Goal: Task Accomplishment & Management: Manage account settings

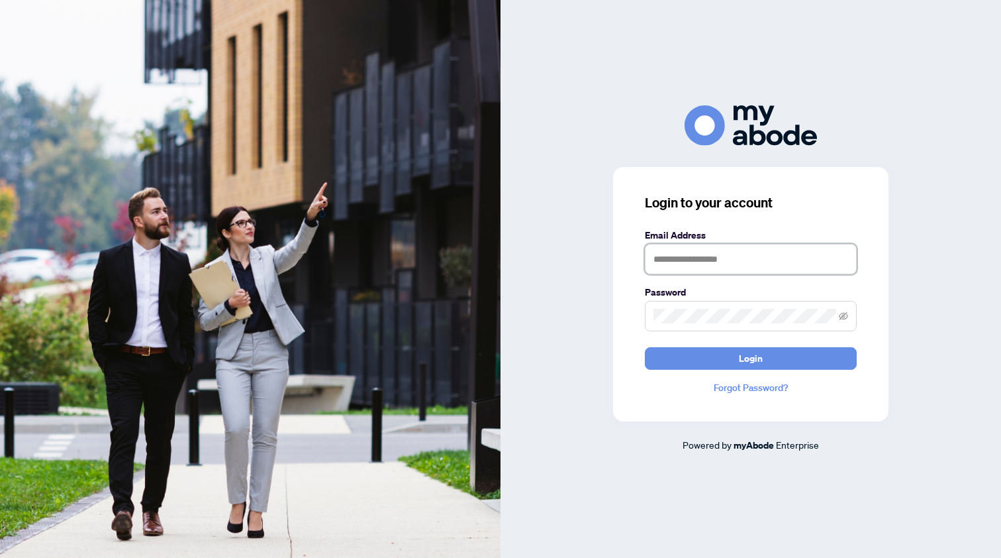
type input "**********"
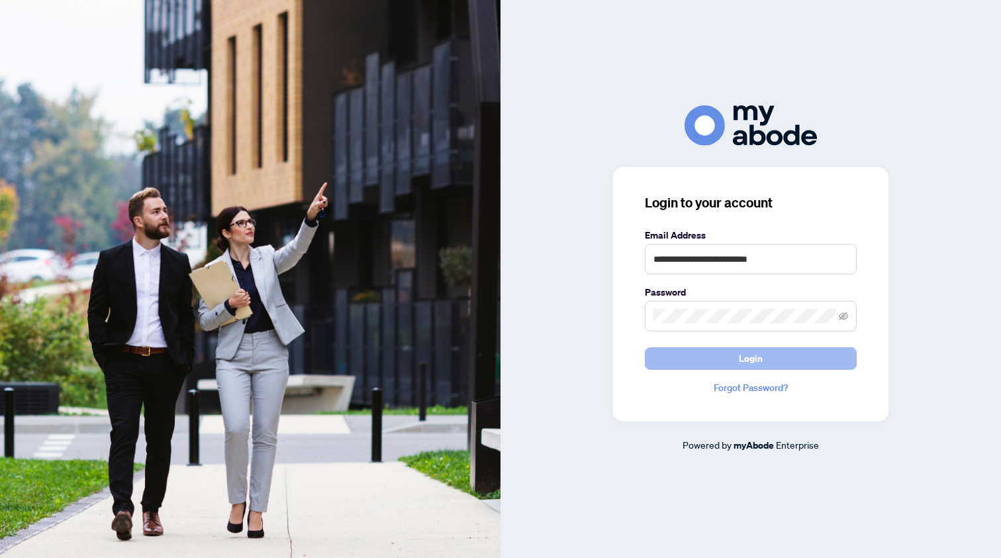
click at [689, 359] on button "Login" at bounding box center [751, 358] width 212 height 23
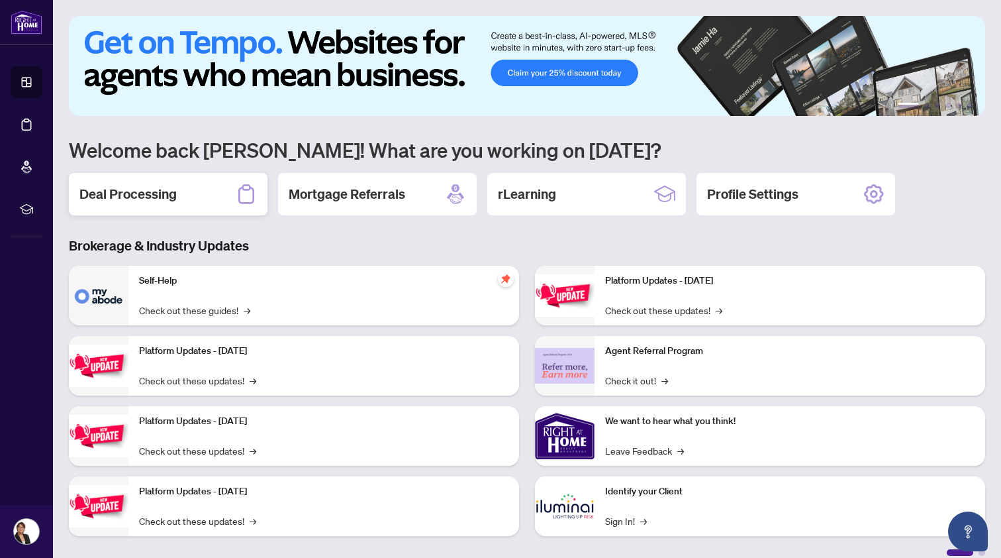
click at [178, 187] on div "Deal Processing" at bounding box center [168, 194] width 199 height 42
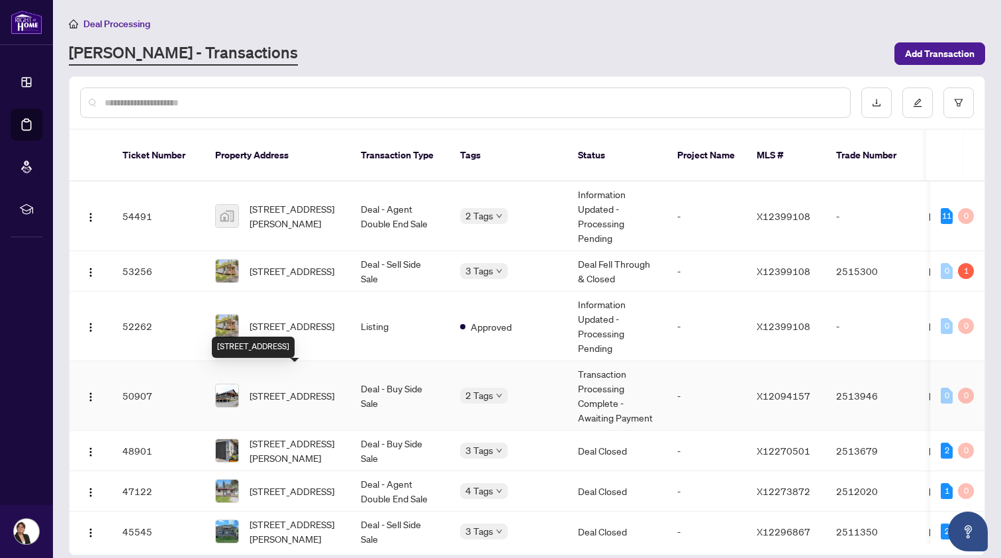
click at [285, 388] on span "[STREET_ADDRESS]" at bounding box center [292, 395] width 85 height 15
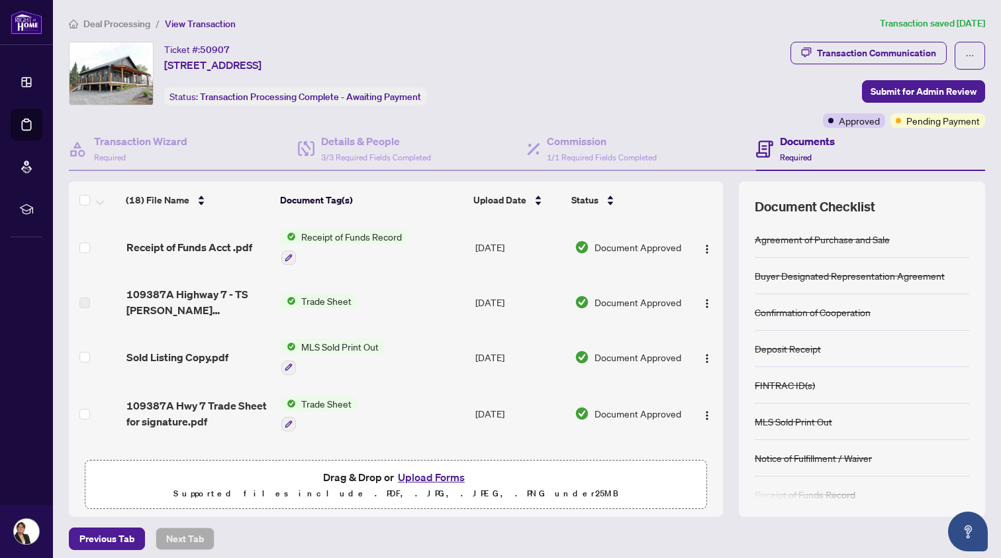
click at [428, 474] on button "Upload Forms" at bounding box center [431, 476] width 75 height 17
click at [427, 476] on button "Upload Forms" at bounding box center [431, 476] width 75 height 17
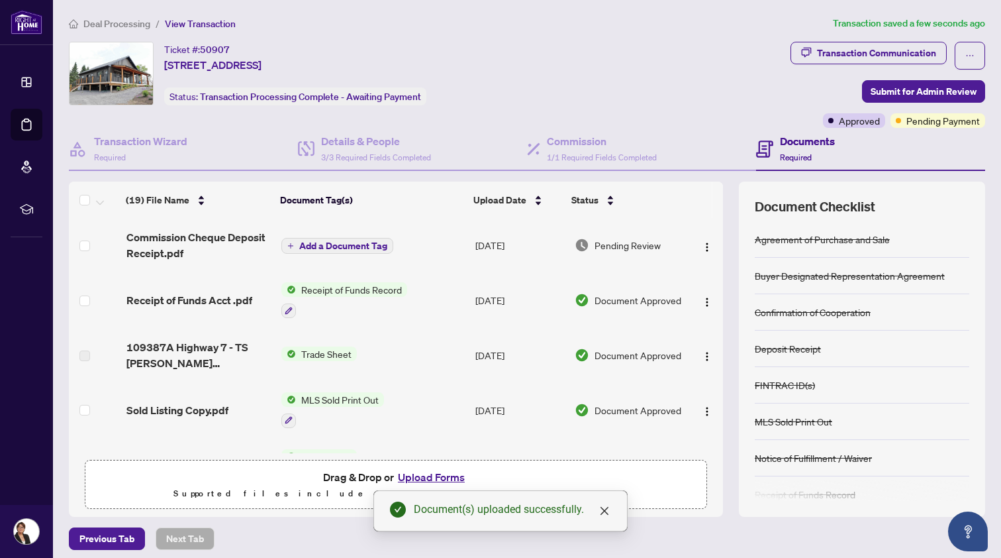
click at [330, 242] on span "Add a Document Tag" at bounding box center [343, 245] width 88 height 9
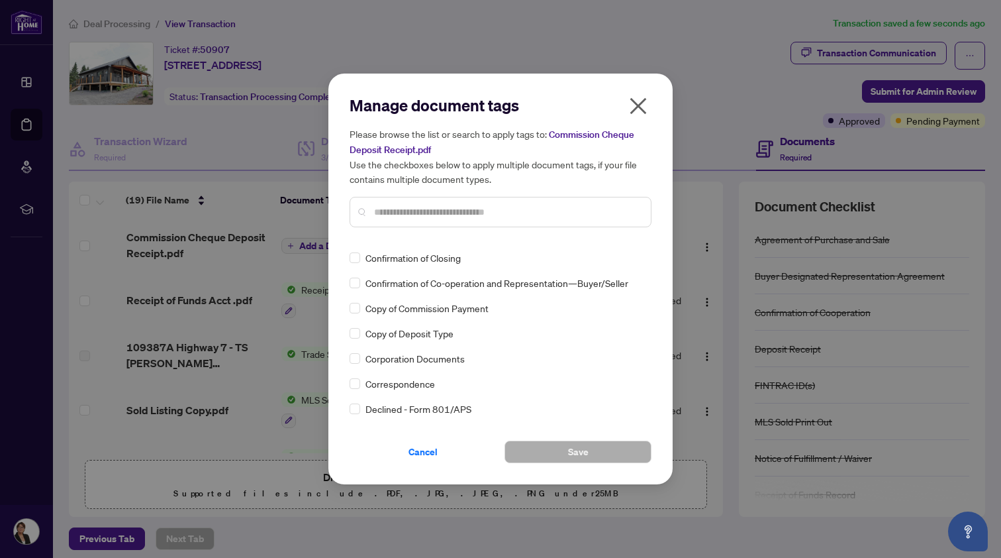
scroll to position [929, 0]
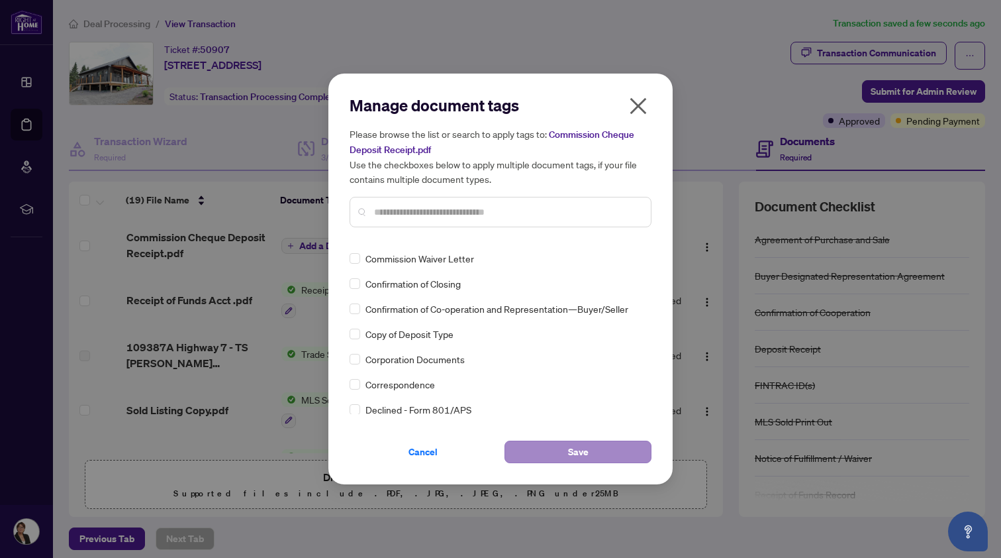
click at [548, 447] on button "Save" at bounding box center [578, 451] width 147 height 23
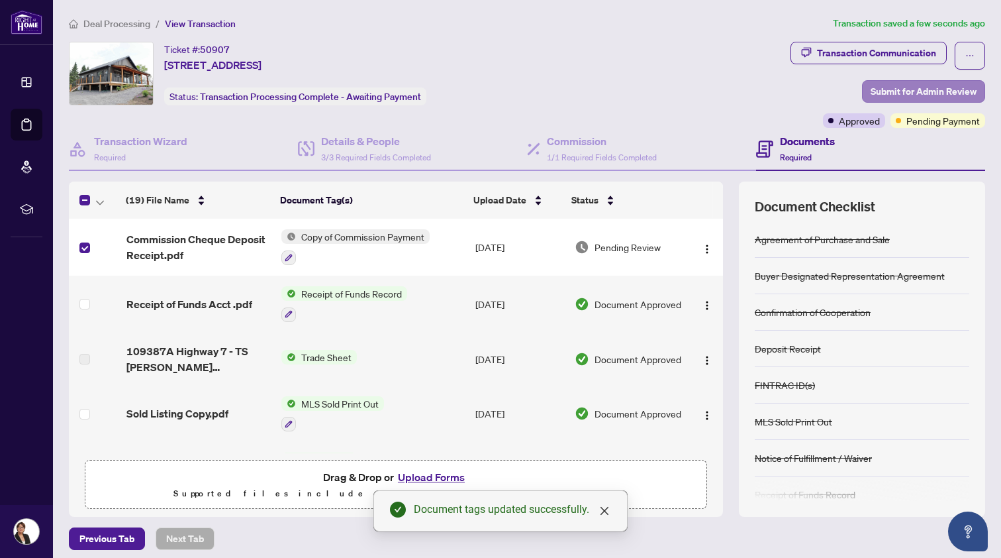
click at [907, 87] on span "Submit for Admin Review" at bounding box center [924, 91] width 106 height 21
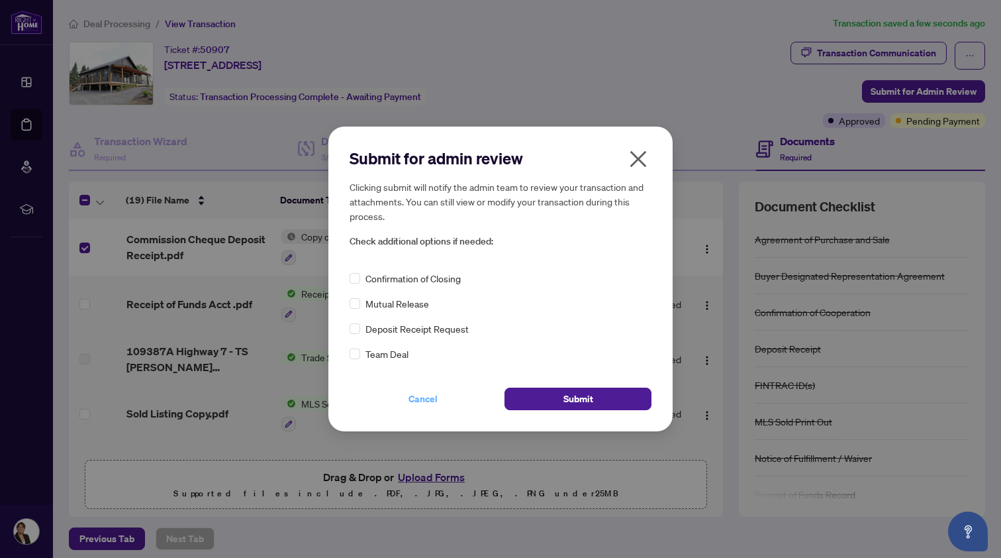
click at [425, 397] on span "Cancel" at bounding box center [423, 398] width 29 height 21
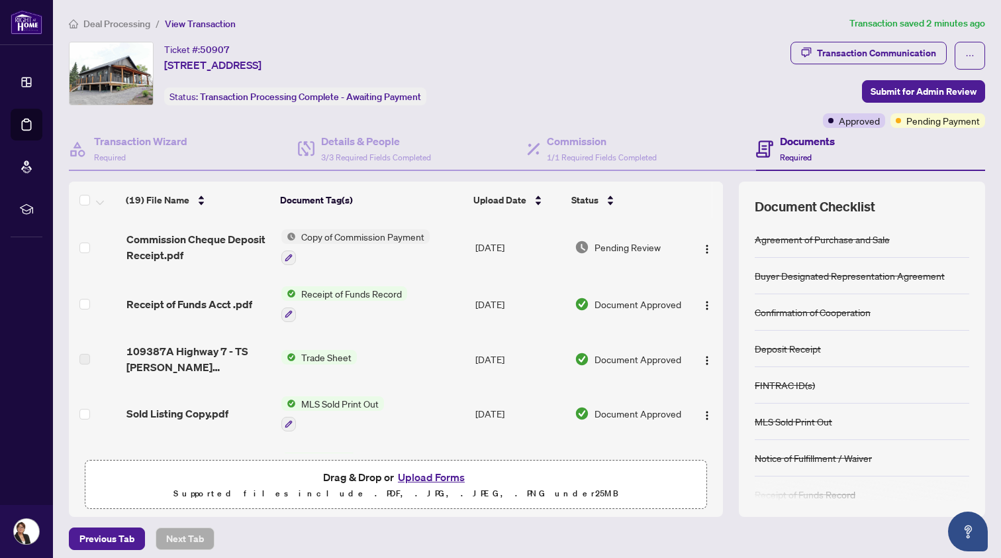
click at [117, 23] on span "Deal Processing" at bounding box center [116, 24] width 67 height 12
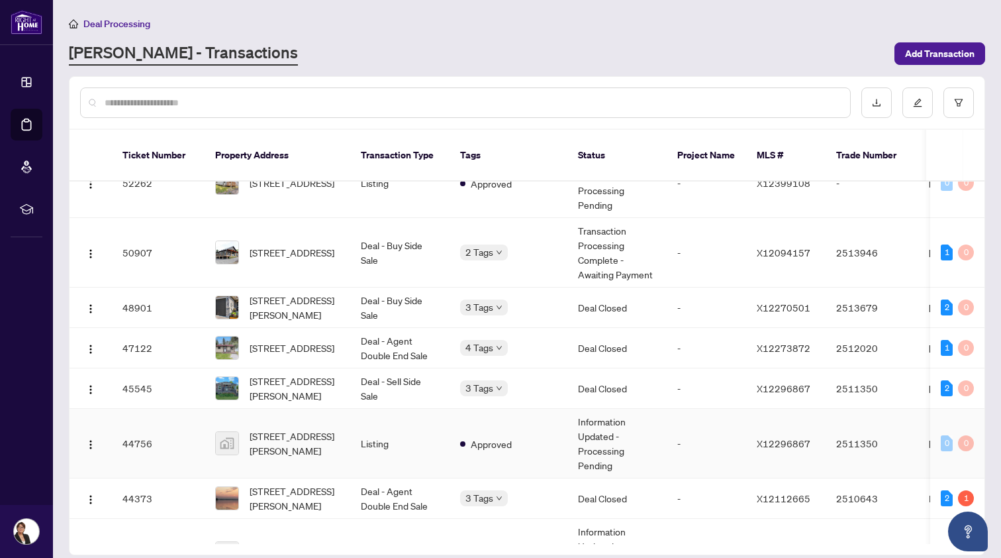
scroll to position [143, 0]
click at [500, 331] on div "Approved" at bounding box center [526, 339] width 117 height 16
click at [293, 340] on span "[STREET_ADDRESS]" at bounding box center [292, 347] width 85 height 15
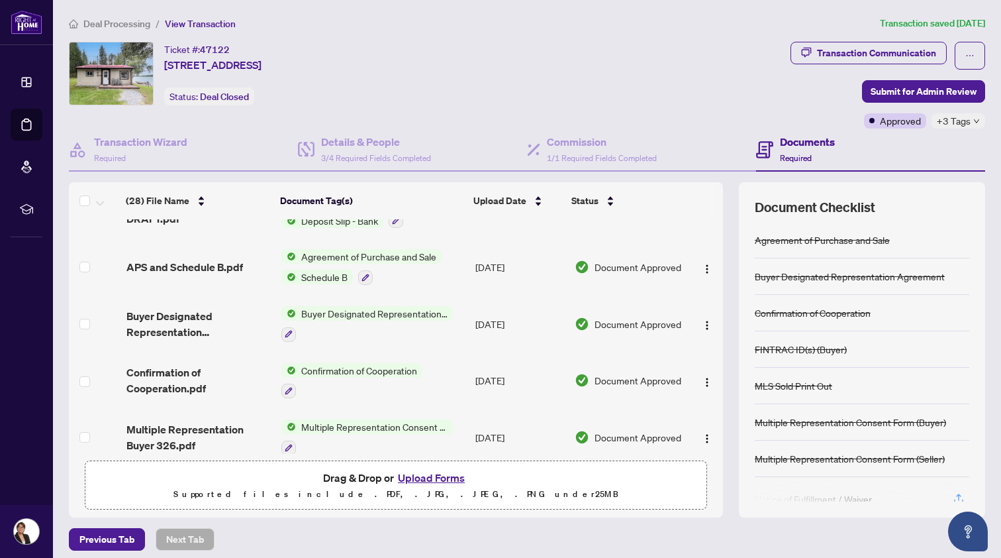
click at [117, 21] on span "Deal Processing" at bounding box center [116, 24] width 67 height 12
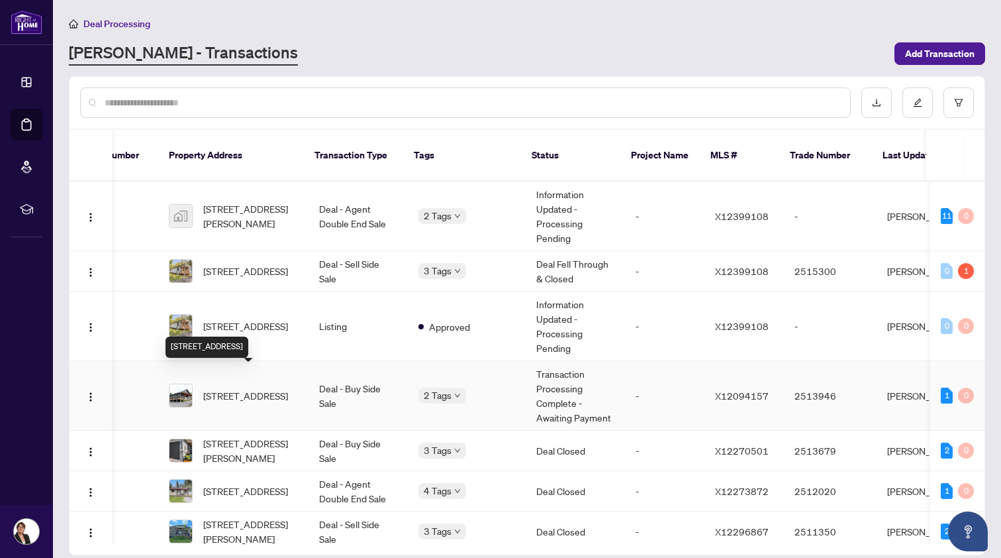
click at [238, 388] on span "[STREET_ADDRESS]" at bounding box center [245, 395] width 85 height 15
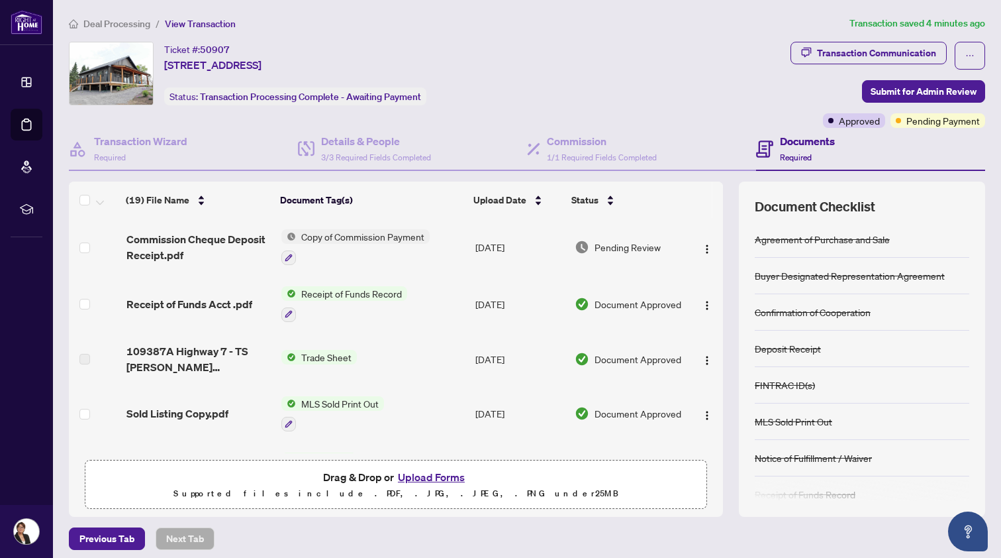
click at [399, 236] on span "Copy of Commission Payment" at bounding box center [363, 236] width 134 height 15
click at [391, 302] on span "Copy of Commission Payment" at bounding box center [362, 302] width 134 height 15
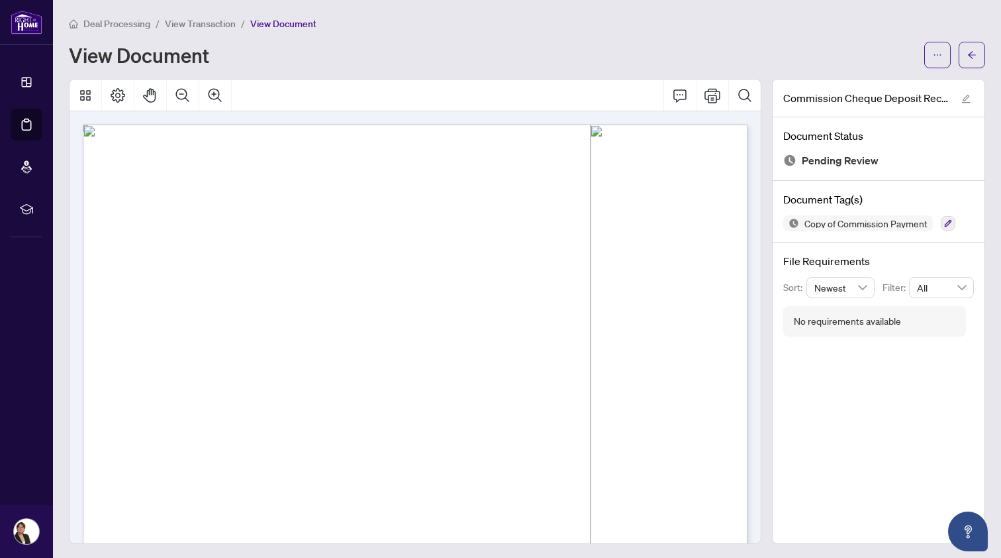
click at [200, 25] on span "View Transaction" at bounding box center [200, 24] width 71 height 12
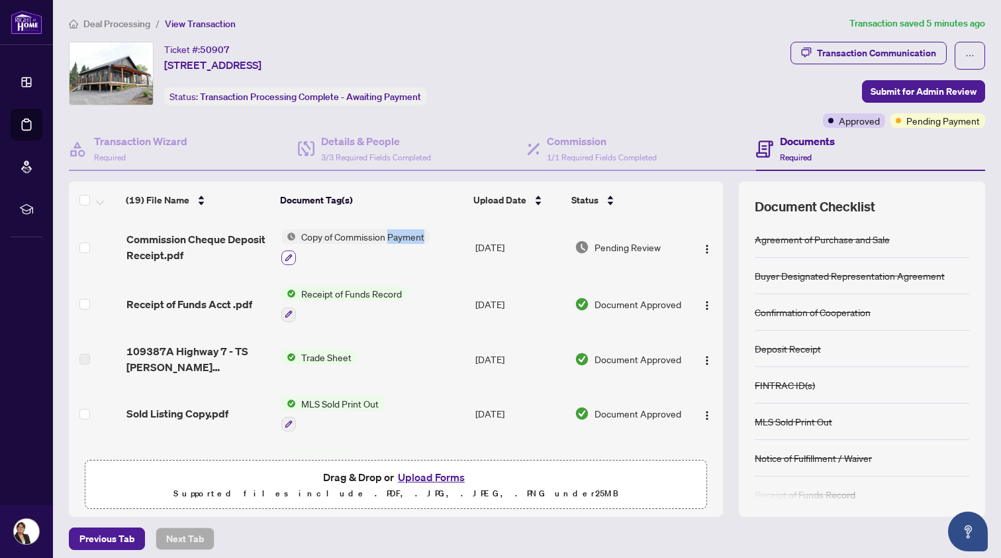
click at [288, 252] on button "button" at bounding box center [289, 257] width 15 height 15
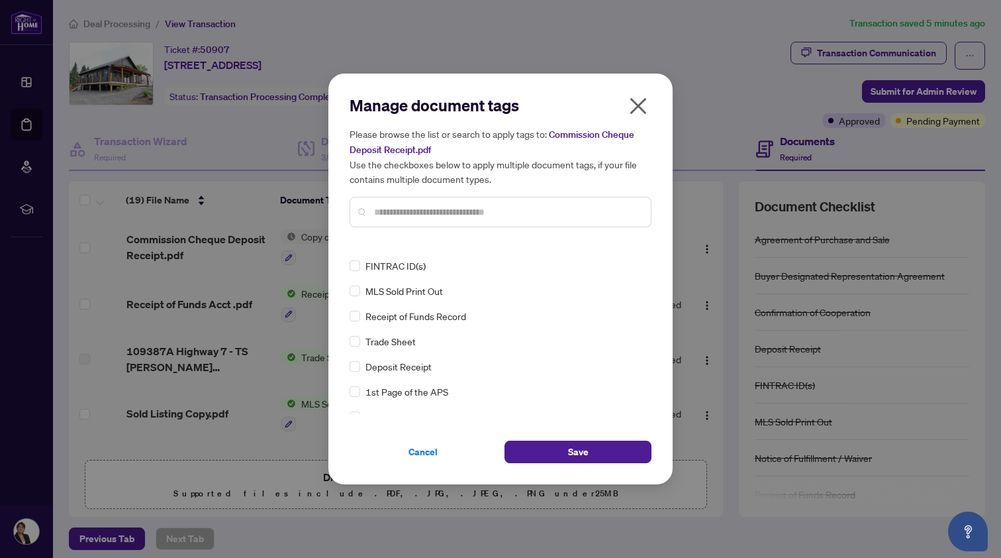
scroll to position [107, 0]
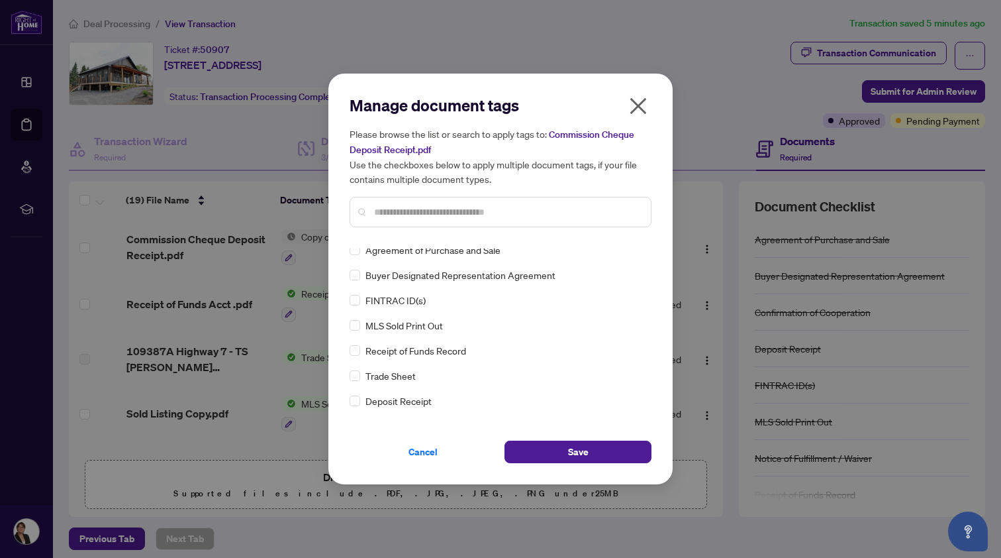
click at [392, 208] on input "text" at bounding box center [507, 212] width 266 height 15
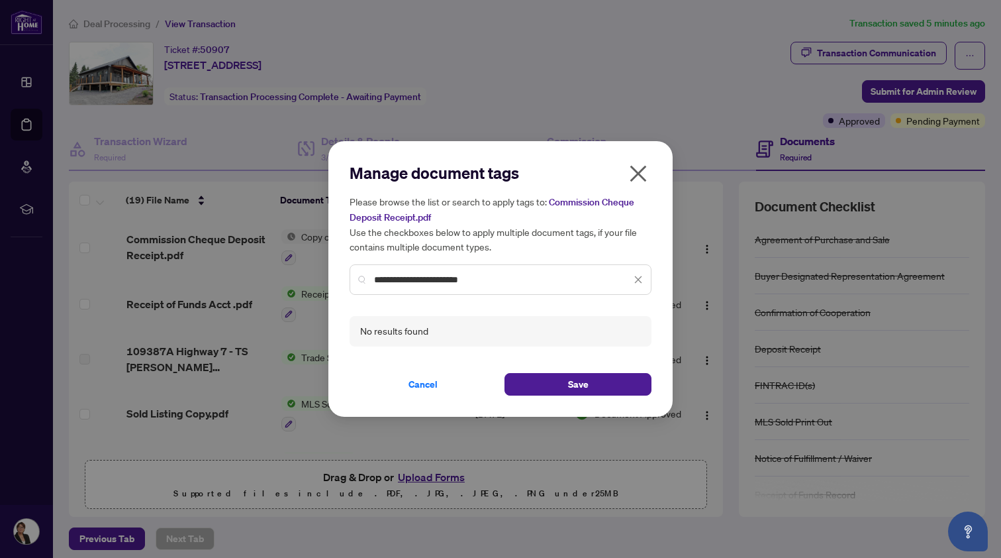
drag, startPoint x: 460, startPoint y: 280, endPoint x: 497, endPoint y: 280, distance: 37.8
click at [497, 280] on input "**********" at bounding box center [502, 279] width 257 height 15
drag, startPoint x: 464, startPoint y: 277, endPoint x: 372, endPoint y: 276, distance: 92.1
click at [372, 276] on div "**********" at bounding box center [501, 279] width 302 height 30
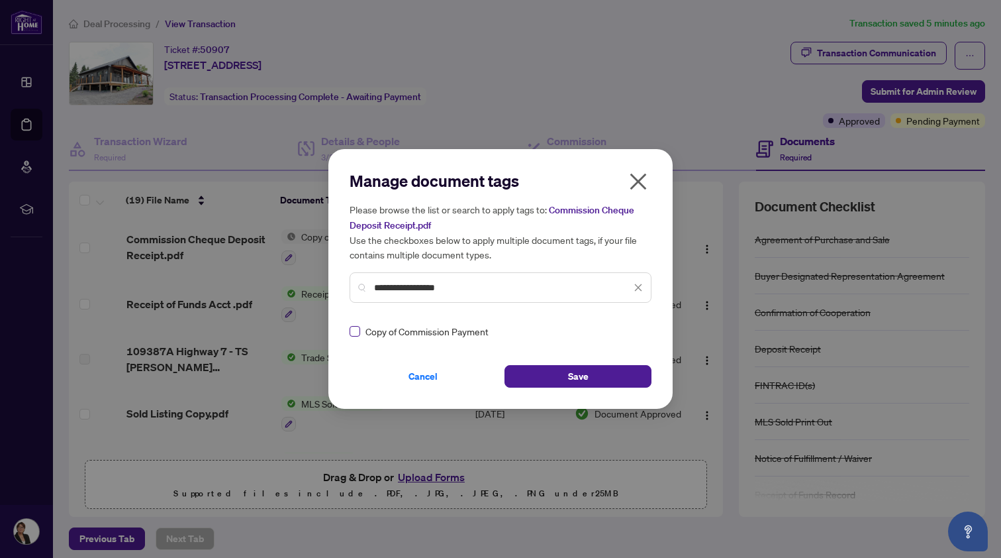
type input "**********"
click at [641, 175] on icon "close" at bounding box center [638, 181] width 21 height 21
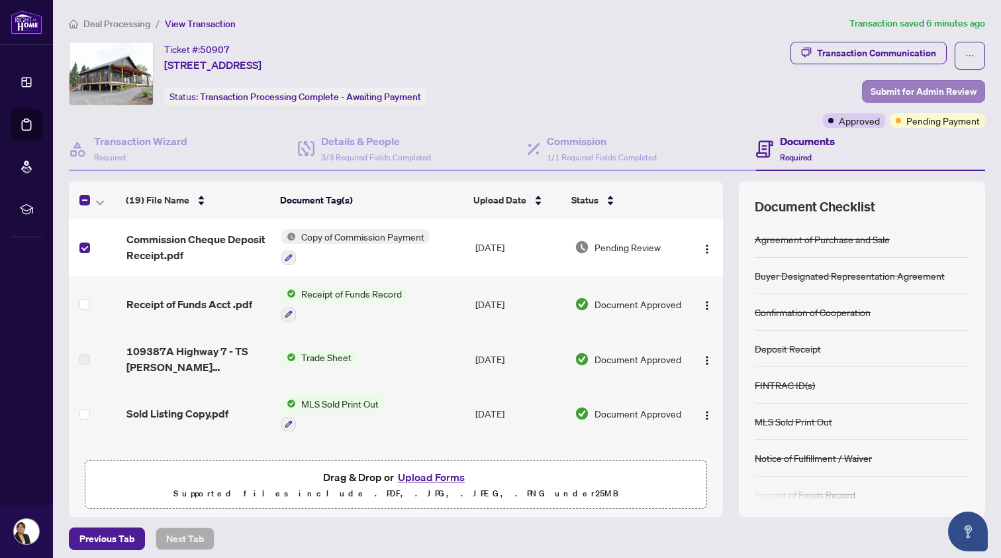
click at [892, 87] on span "Submit for Admin Review" at bounding box center [924, 91] width 106 height 21
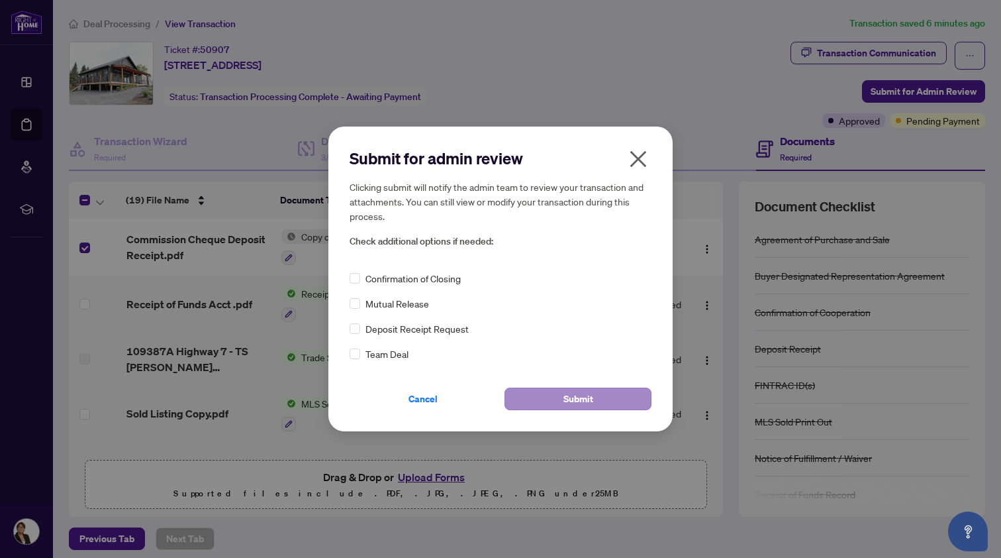
click at [546, 395] on button "Submit" at bounding box center [578, 398] width 147 height 23
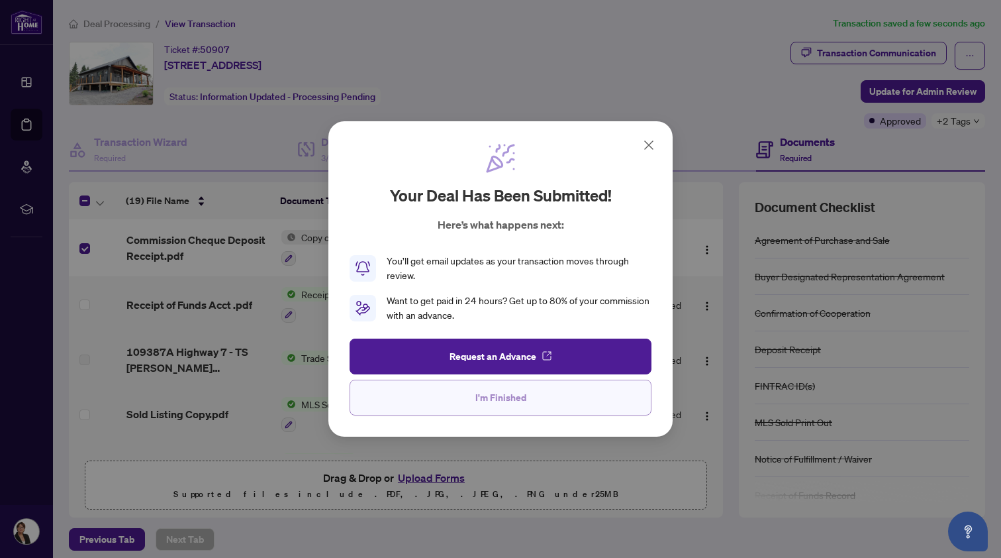
click at [485, 395] on span "I'm Finished" at bounding box center [501, 397] width 51 height 21
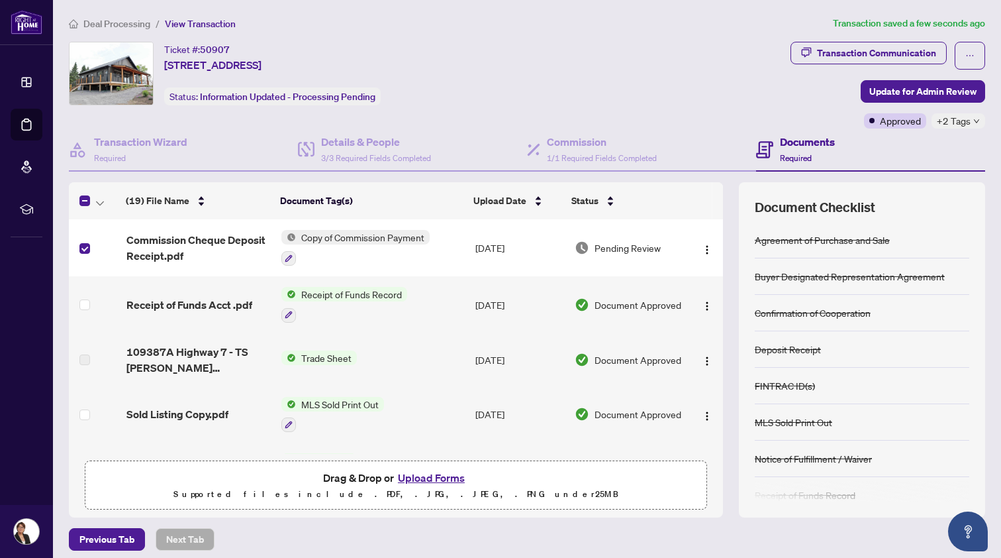
click at [128, 21] on span "Deal Processing" at bounding box center [116, 24] width 67 height 12
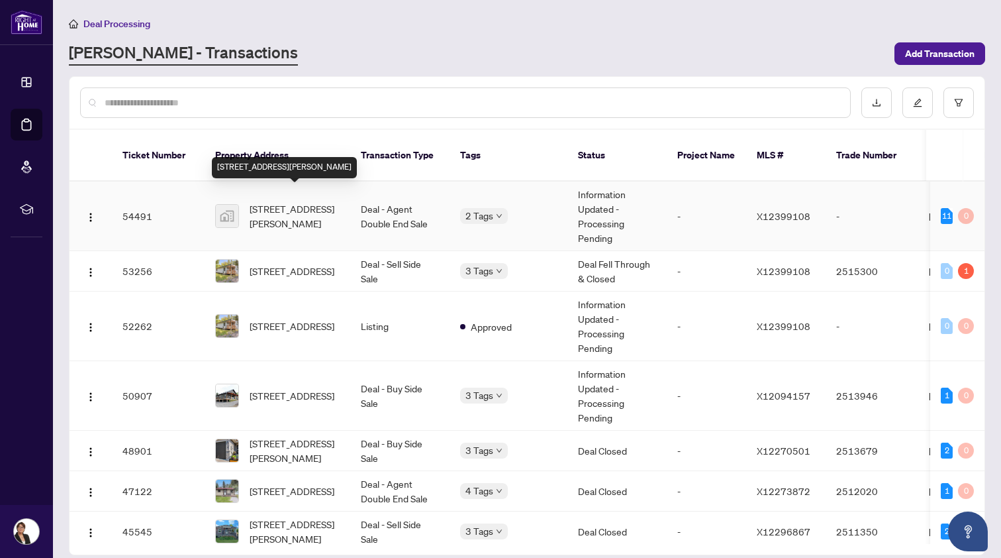
click at [282, 201] on span "[STREET_ADDRESS][PERSON_NAME]" at bounding box center [295, 215] width 90 height 29
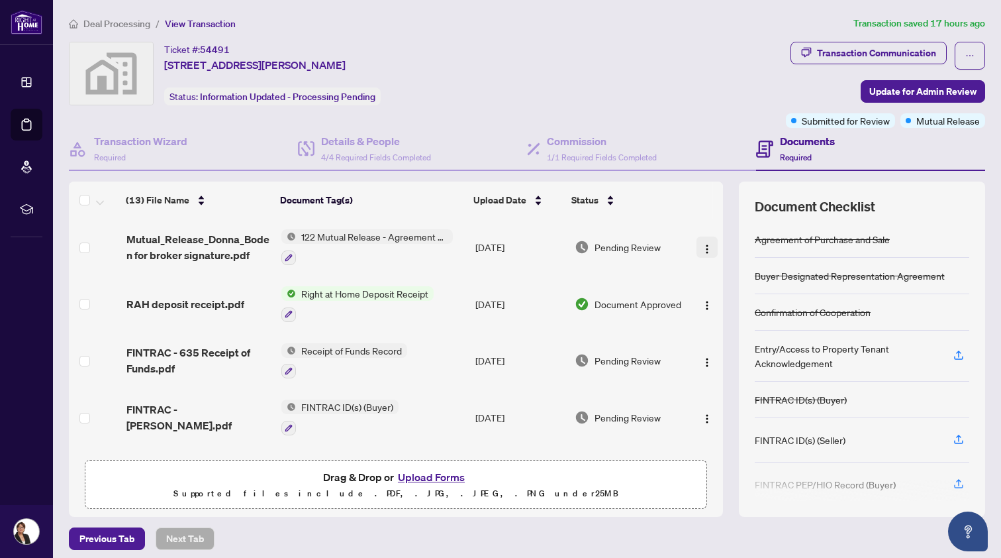
click at [703, 246] on img "button" at bounding box center [707, 249] width 11 height 11
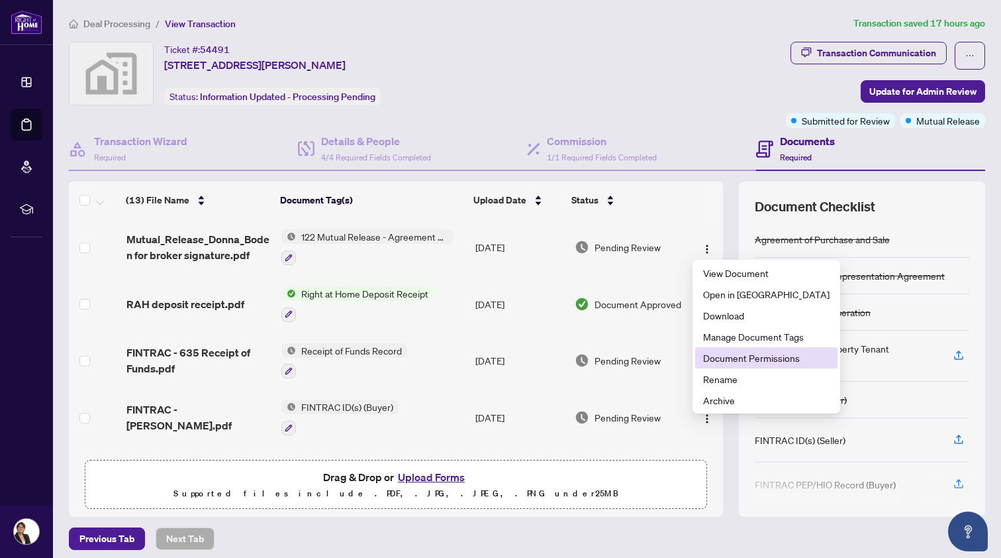
click at [717, 356] on span "Document Permissions" at bounding box center [766, 357] width 127 height 15
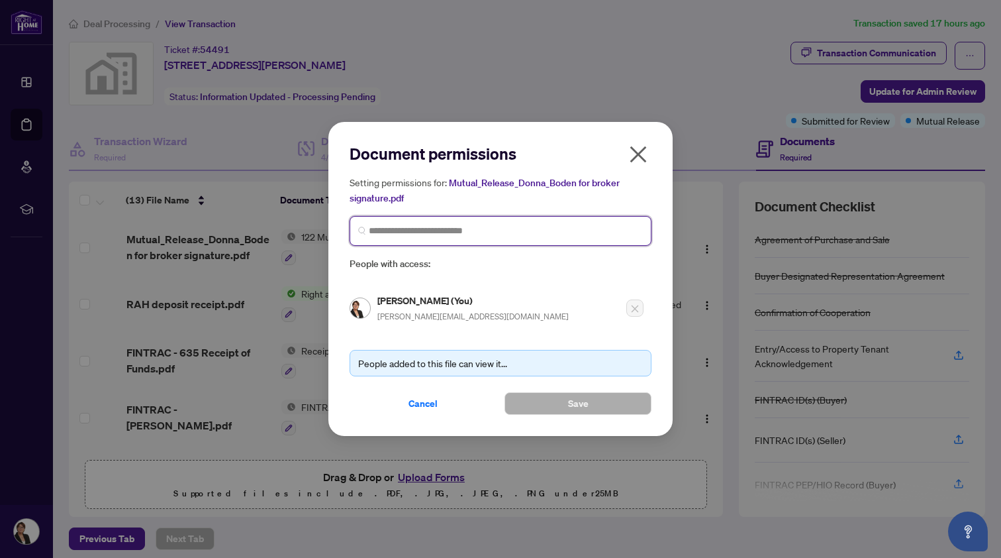
click at [420, 231] on input "search" at bounding box center [506, 231] width 274 height 14
type input "*****"
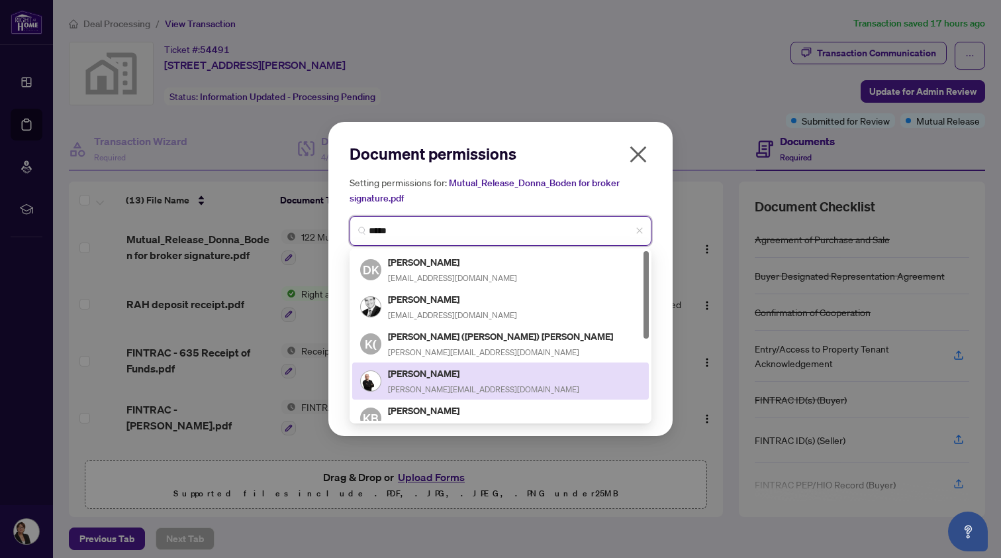
click at [397, 373] on h5 "[PERSON_NAME]" at bounding box center [483, 373] width 191 height 15
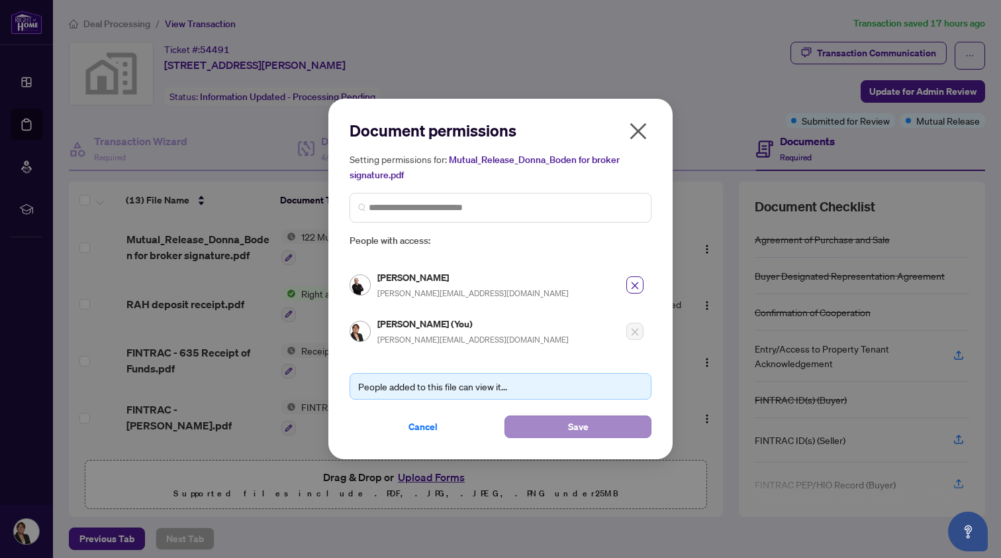
click at [579, 421] on span "Save" at bounding box center [578, 426] width 21 height 21
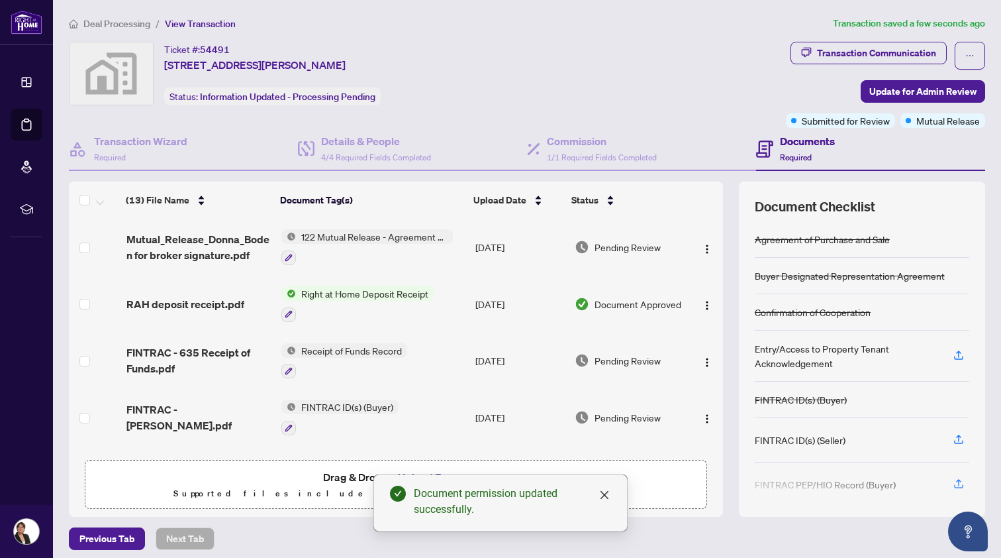
click at [121, 21] on span "Deal Processing" at bounding box center [116, 24] width 67 height 12
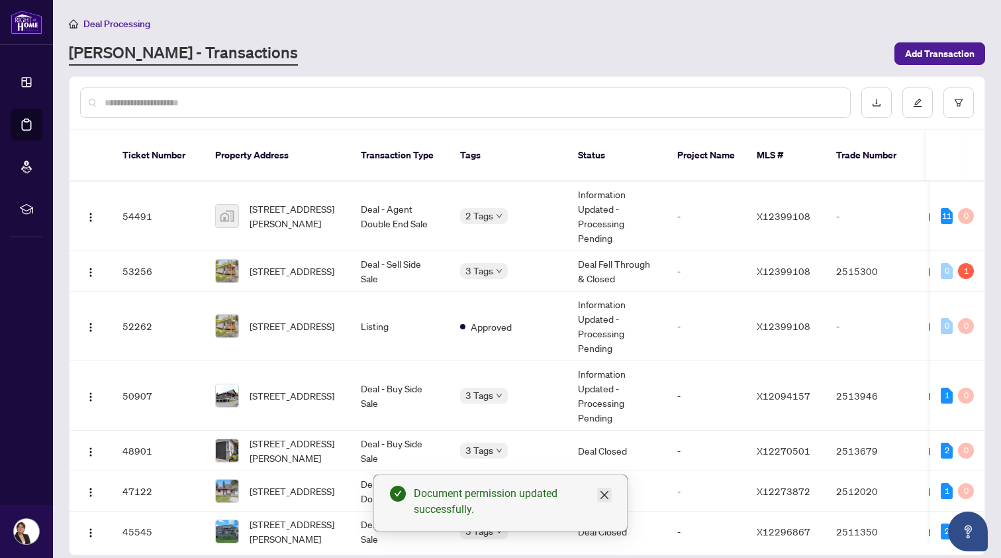
click at [607, 493] on icon "close" at bounding box center [605, 495] width 8 height 8
